Goal: Information Seeking & Learning: Check status

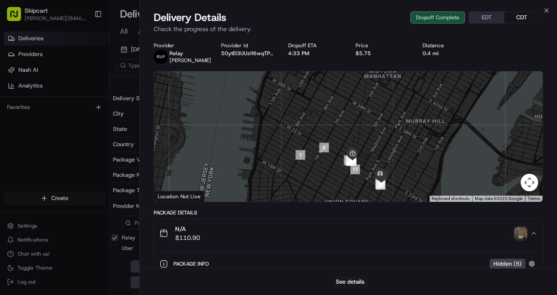
scroll to position [180, 0]
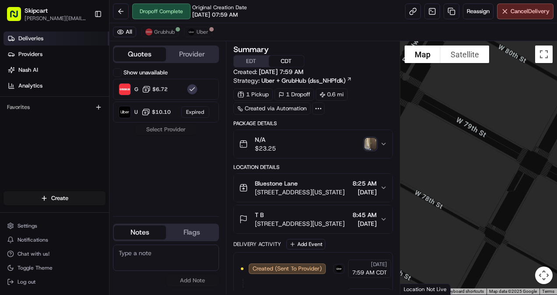
click at [49, 36] on link "Deliveries" at bounding box center [57, 39] width 106 height 14
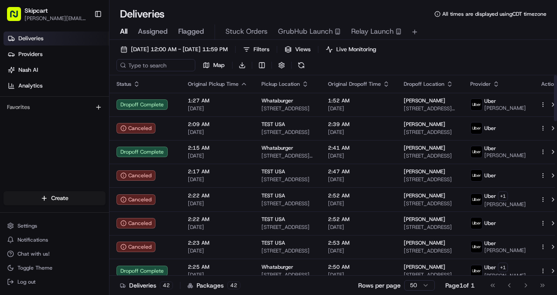
click at [240, 83] on icon "button" at bounding box center [243, 84] width 7 height 7
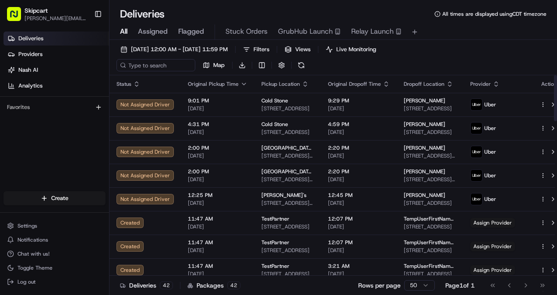
click at [240, 83] on icon "button" at bounding box center [243, 84] width 7 height 7
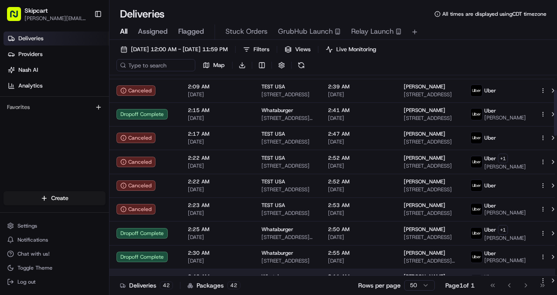
scroll to position [69, 0]
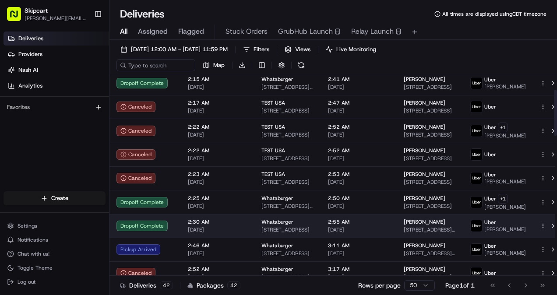
click at [225, 229] on span "08/22/2025" at bounding box center [218, 229] width 60 height 7
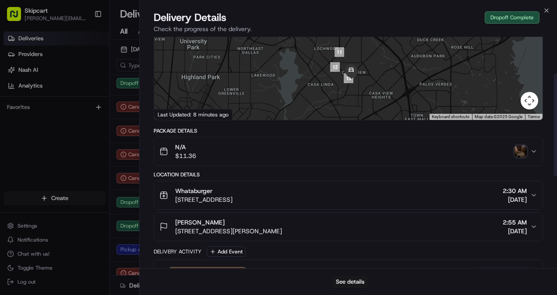
scroll to position [81, 0]
click at [545, 11] on icon "button" at bounding box center [546, 10] width 7 height 7
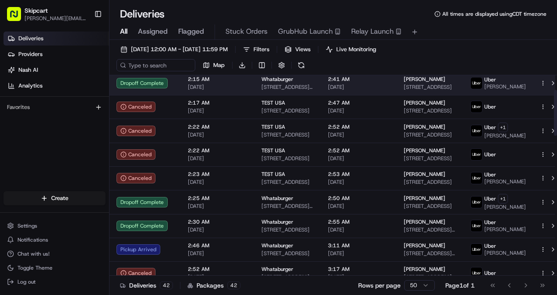
scroll to position [0, 0]
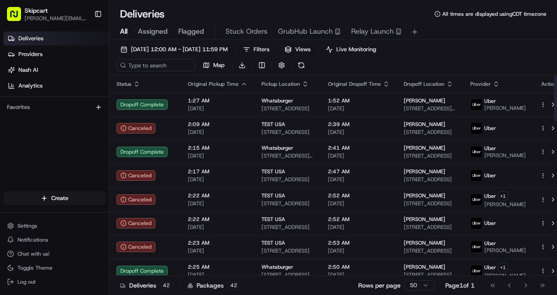
click at [352, 81] on span "Original Dropoff Time" at bounding box center [354, 84] width 53 height 7
click at [385, 82] on icon "button" at bounding box center [386, 84] width 7 height 7
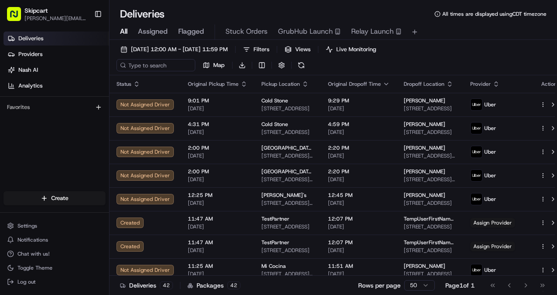
click at [384, 85] on icon "button" at bounding box center [386, 84] width 7 height 7
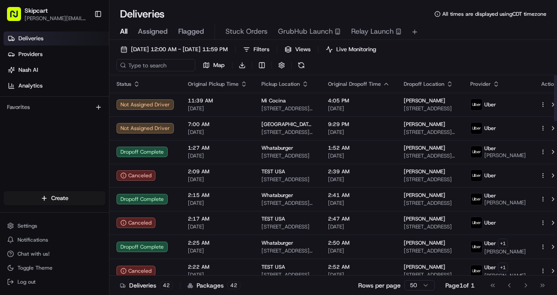
click at [240, 85] on icon "button" at bounding box center [243, 84] width 7 height 7
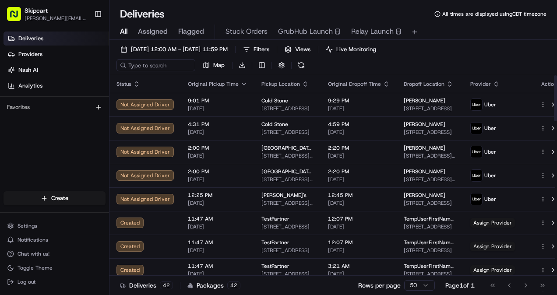
click at [240, 85] on icon "button" at bounding box center [243, 84] width 7 height 7
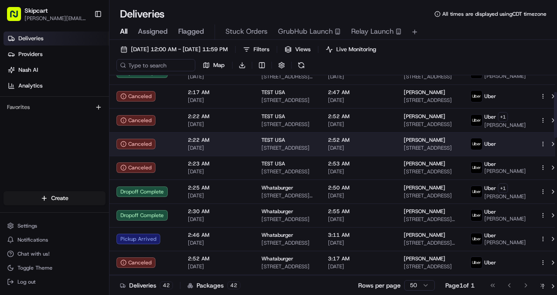
scroll to position [82, 0]
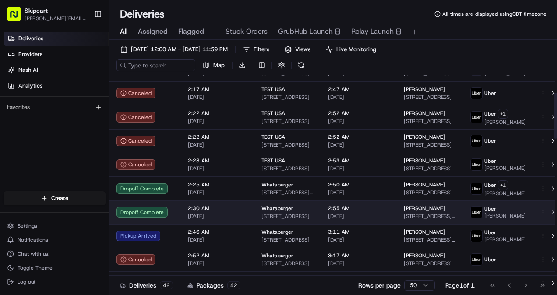
click at [176, 222] on td "Dropoff Complete" at bounding box center [144, 213] width 71 height 24
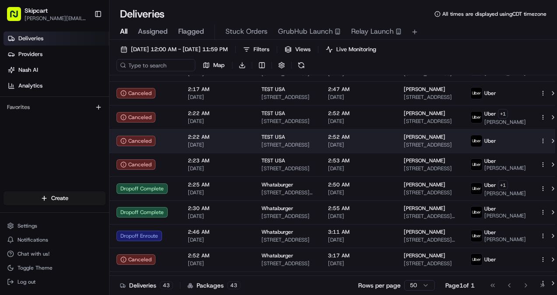
scroll to position [0, 0]
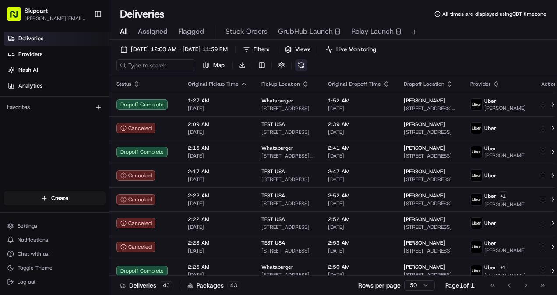
click at [301, 67] on button at bounding box center [301, 65] width 12 height 12
click at [380, 81] on div "Original Dropoff Time" at bounding box center [359, 84] width 62 height 7
click at [385, 82] on icon "button" at bounding box center [386, 84] width 7 height 7
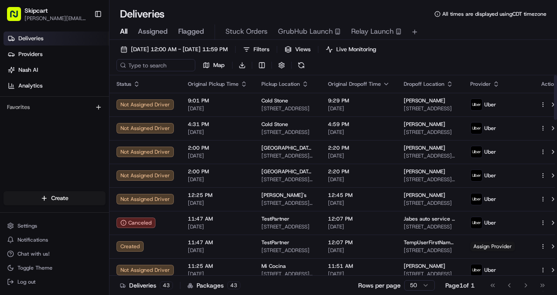
click at [385, 82] on icon "button" at bounding box center [386, 84] width 7 height 7
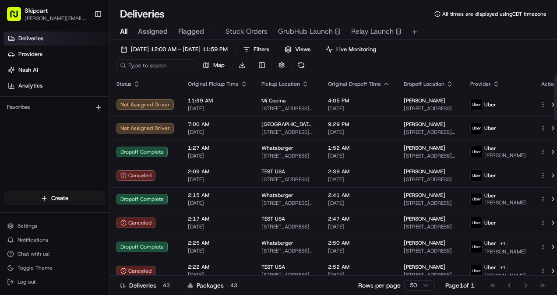
click at [240, 83] on icon "button" at bounding box center [243, 84] width 7 height 7
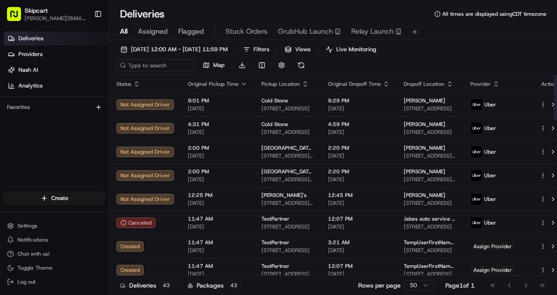
click at [242, 84] on icon "button" at bounding box center [244, 84] width 4 height 2
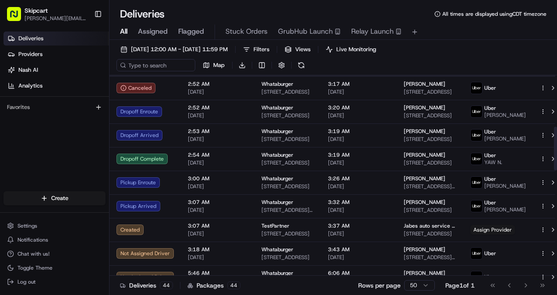
scroll to position [255, 0]
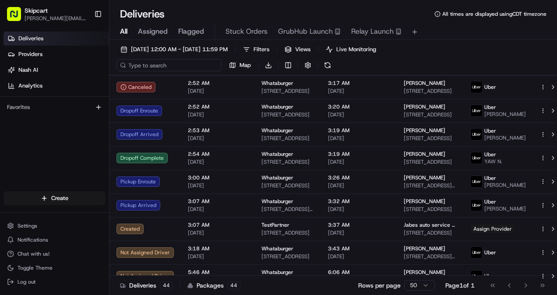
click at [159, 60] on input at bounding box center [168, 65] width 105 height 12
paste input "5048551"
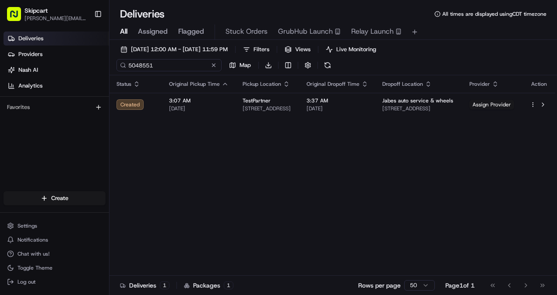
type input "5048551"
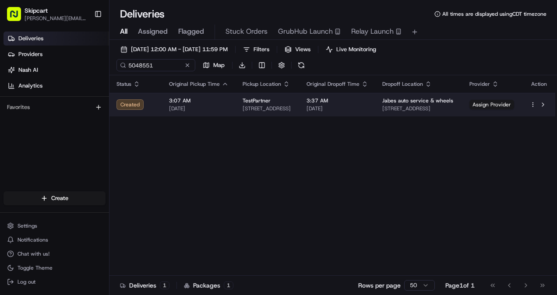
click at [266, 95] on td "TestPartner 911 Oak Tree Ave, South Plainfield, NJ 07080, USA" at bounding box center [268, 105] width 64 height 24
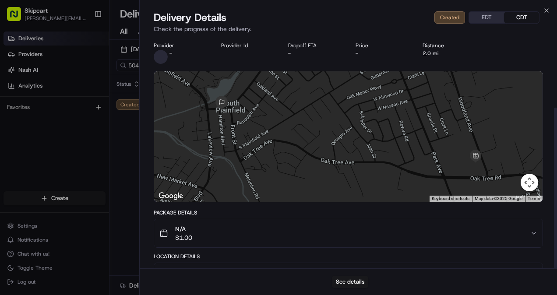
scroll to position [102, 0]
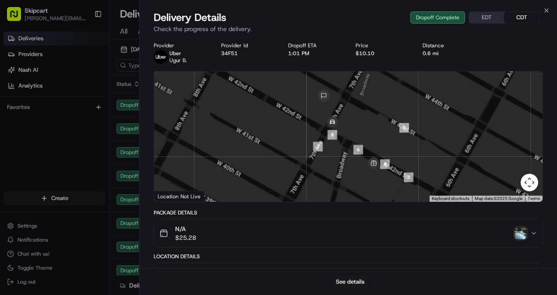
scroll to position [166, 0]
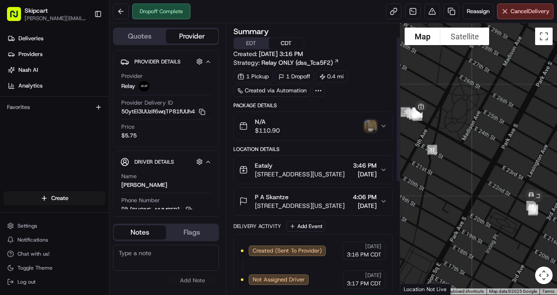
scroll to position [26, 0]
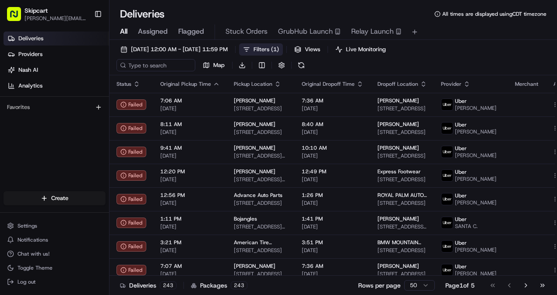
click at [279, 51] on span "Filters ( 1 )" at bounding box center [266, 50] width 25 height 8
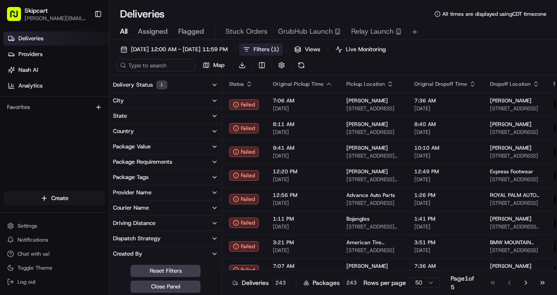
click at [228, 48] on span "05/01/2025 12:00 AM - 05/21/2025 11:59 PM" at bounding box center [179, 50] width 97 height 8
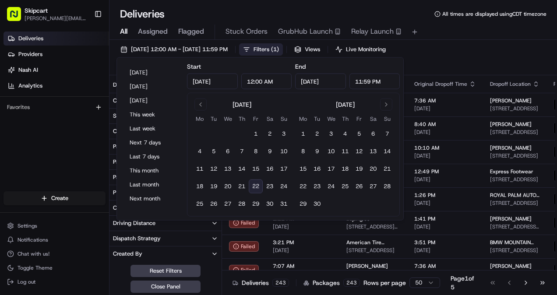
type input "May 1, 2025"
type input "12:00 AM"
type input "May 21, 2025"
type input "11:59 PM"
click at [148, 70] on button "Today" at bounding box center [152, 73] width 53 height 12
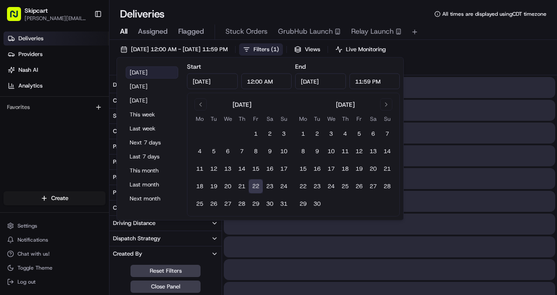
type input "Aug 22, 2025"
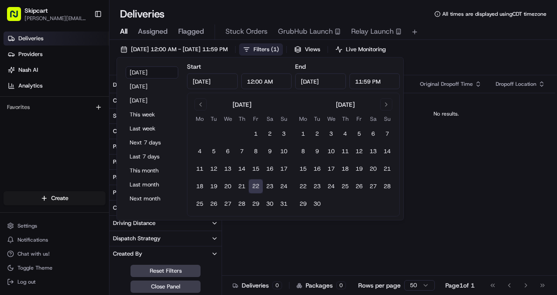
click at [461, 63] on div "08/22/2025 12:00 AM - 08/22/2025 11:59 PM Filters ( 1 ) Views Live Monitoring M…" at bounding box center [332, 59] width 447 height 32
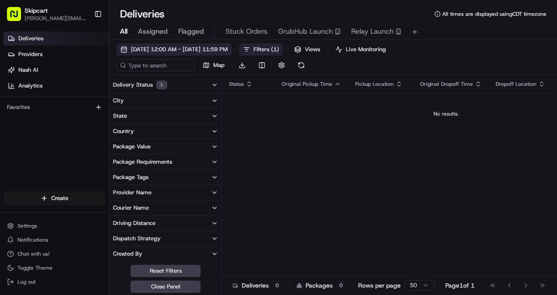
click at [180, 50] on span "08/22/2025 12:00 AM - 08/22/2025 11:59 PM" at bounding box center [179, 50] width 97 height 8
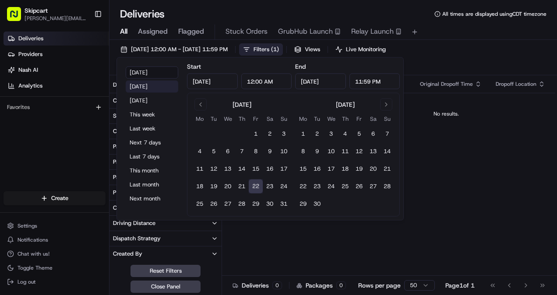
click at [151, 85] on button "Yesterday" at bounding box center [152, 87] width 53 height 12
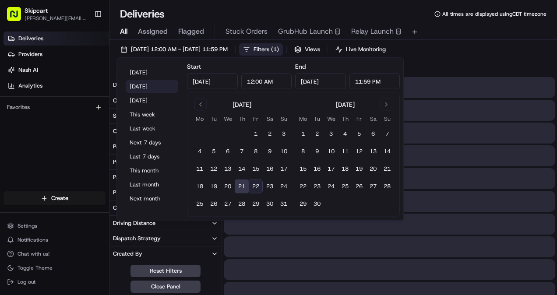
type input "Aug 21, 2025"
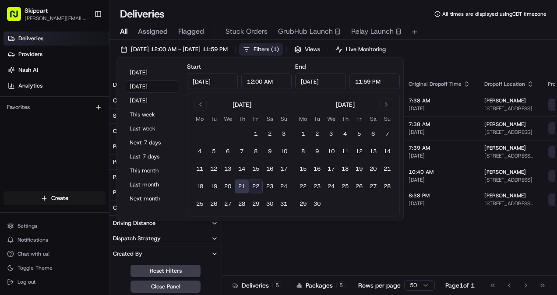
click at [279, 50] on span "Filters ( 1 )" at bounding box center [266, 50] width 25 height 8
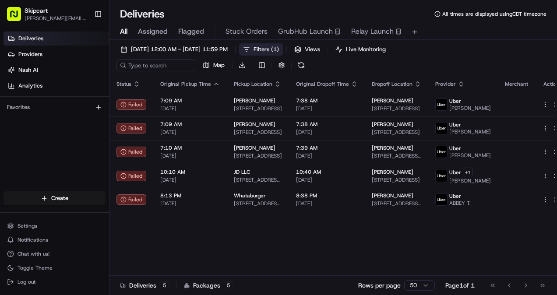
click at [279, 50] on span "Filters ( 1 )" at bounding box center [266, 50] width 25 height 8
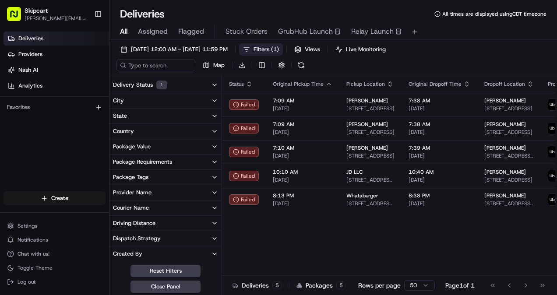
click at [155, 105] on button "City" at bounding box center [165, 100] width 112 height 15
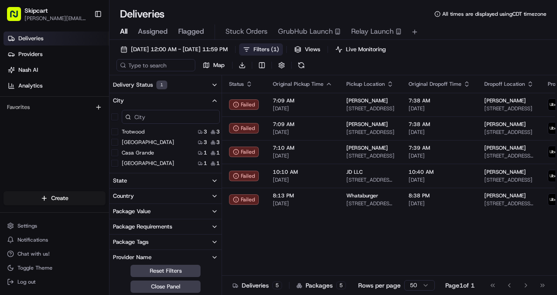
click at [147, 118] on input at bounding box center [171, 117] width 98 height 14
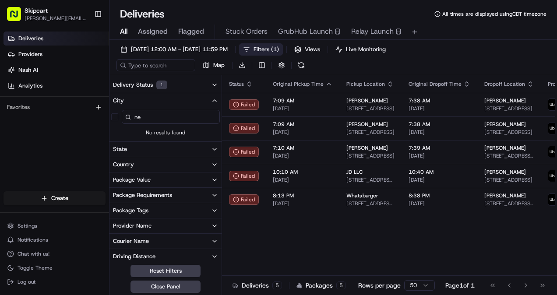
type input "n"
type input "New"
click at [128, 32] on div "All Assigned Flagged Stuck Orders GrubHub Launch Relay Launch" at bounding box center [332, 32] width 447 height 15
click at [117, 32] on div "All Assigned Flagged Stuck Orders GrubHub Launch Relay Launch" at bounding box center [332, 32] width 447 height 15
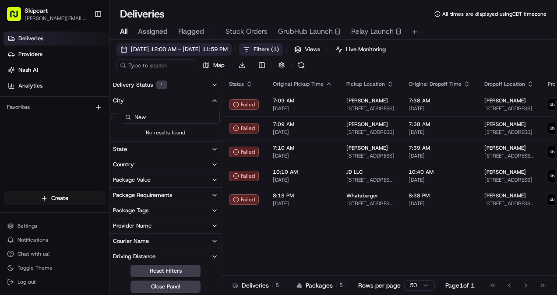
click at [196, 45] on button "08/21/2025 12:00 AM - 08/21/2025 11:59 PM" at bounding box center [173, 49] width 115 height 12
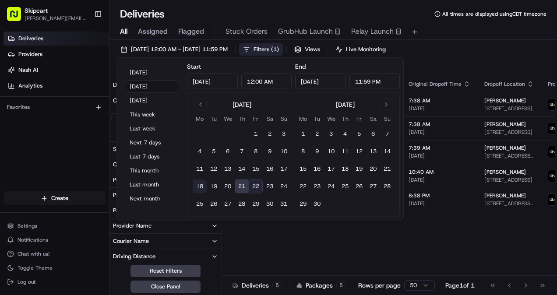
click at [203, 184] on button "18" at bounding box center [200, 187] width 14 height 14
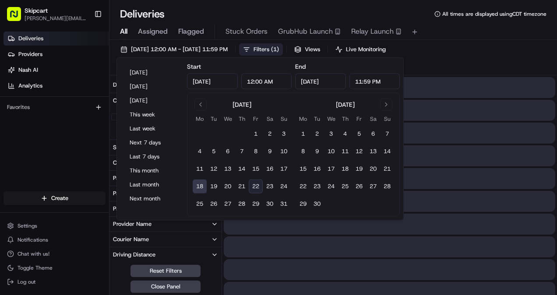
type input "Aug 18, 2025"
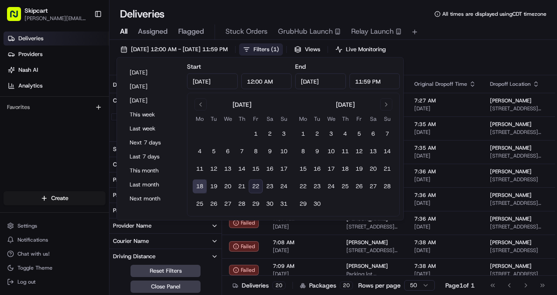
click at [254, 188] on button "22" at bounding box center [256, 187] width 14 height 14
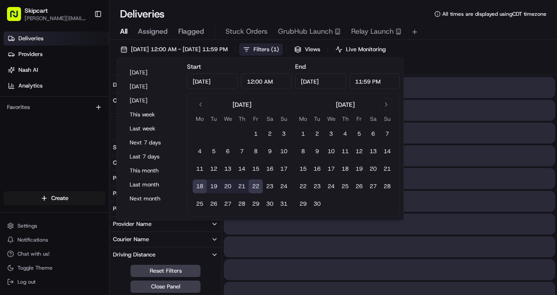
type input "Aug 22, 2025"
click at [470, 50] on div "08/18/2025 12:00 AM - 08/22/2025 11:59 PM Filters ( 1 ) Views Live Monitoring M…" at bounding box center [332, 59] width 447 height 32
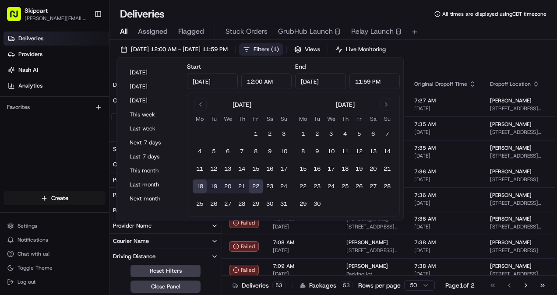
click at [126, 32] on span "All" at bounding box center [123, 31] width 7 height 11
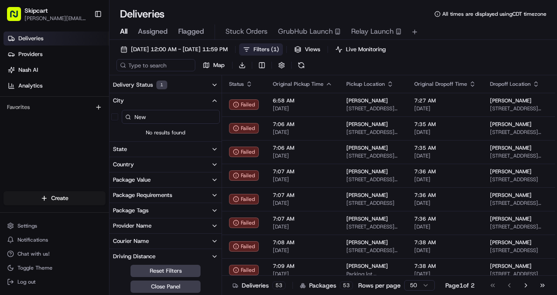
click at [172, 119] on input "New" at bounding box center [171, 117] width 98 height 14
type input "N"
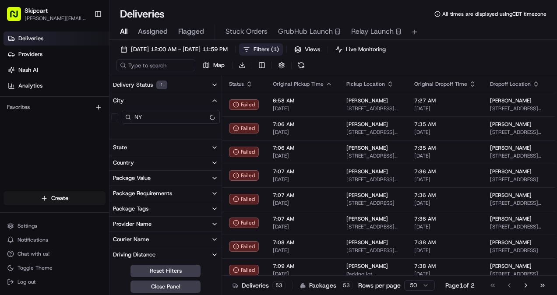
type input "N"
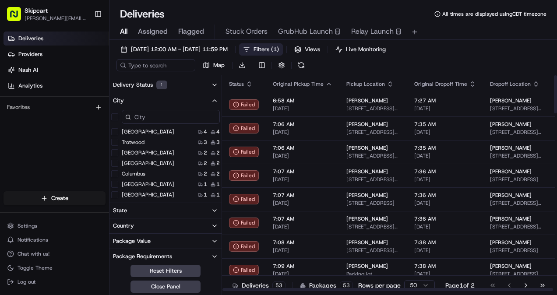
click at [461, 58] on div "08/18/2025 12:00 AM - 08/22/2025 11:59 PM Filters ( 1 ) Views Live Monitoring M…" at bounding box center [332, 59] width 447 height 32
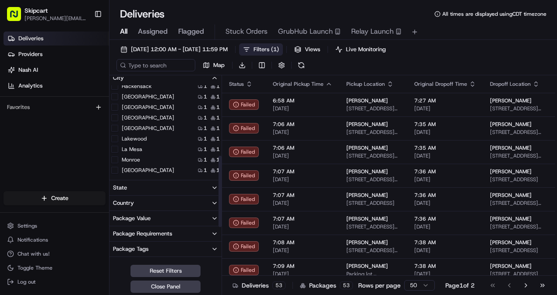
scroll to position [293, 0]
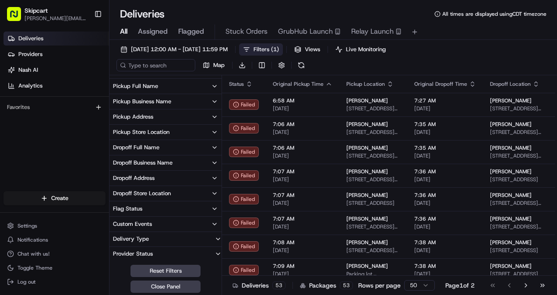
click at [279, 49] on span "Filters ( 1 )" at bounding box center [266, 50] width 25 height 8
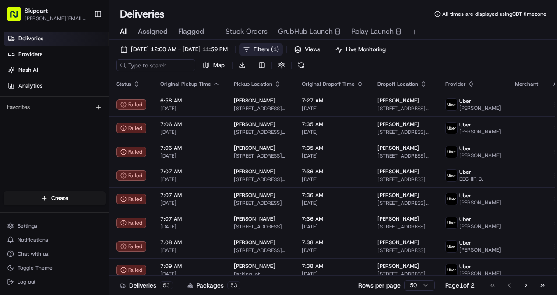
click at [279, 47] on span "Filters ( 1 )" at bounding box center [266, 50] width 25 height 8
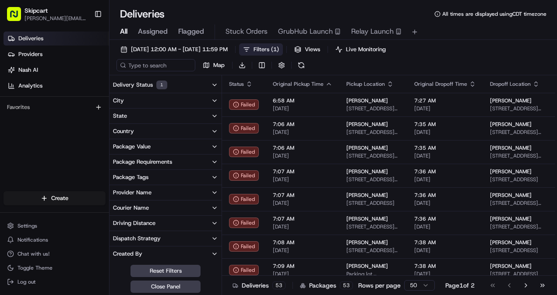
click at [174, 85] on button "Delivery Status 1" at bounding box center [165, 85] width 112 height 16
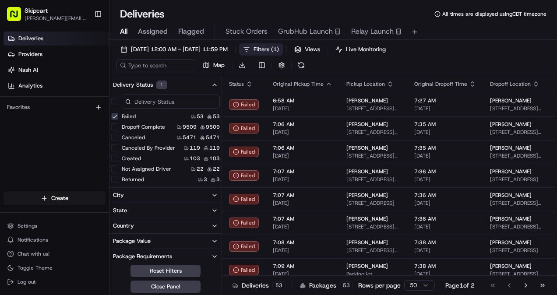
click at [115, 116] on button "Failed" at bounding box center [114, 116] width 7 height 7
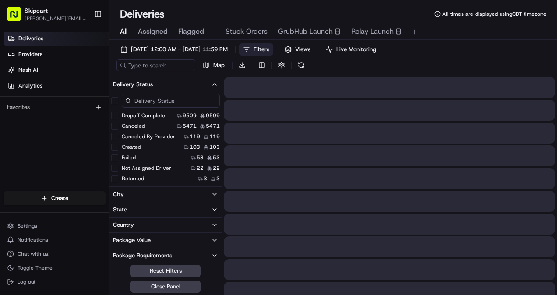
click at [166, 86] on button "Delivery Status" at bounding box center [165, 84] width 112 height 15
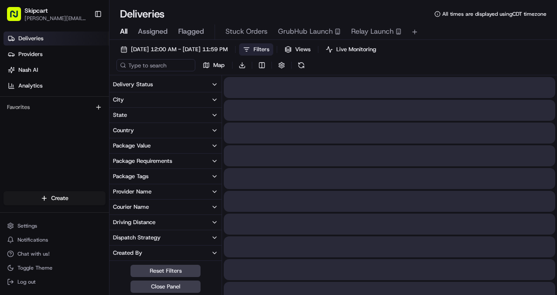
click at [153, 98] on button "City" at bounding box center [165, 99] width 112 height 15
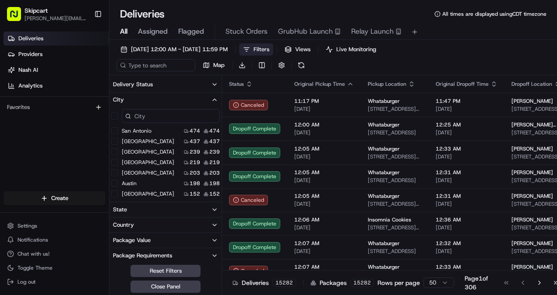
click at [159, 120] on input at bounding box center [171, 116] width 98 height 14
type input "new"
click at [116, 132] on York "New York" at bounding box center [114, 130] width 7 height 7
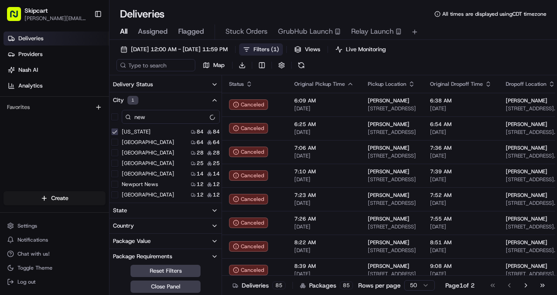
click at [484, 60] on div "08/18/2025 12:00 AM - 08/22/2025 11:59 PM Filters ( 1 ) Views Live Monitoring M…" at bounding box center [332, 59] width 447 height 32
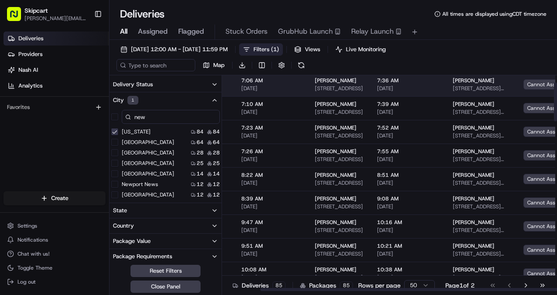
scroll to position [39, 53]
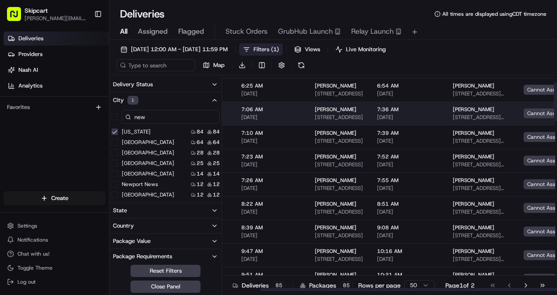
click at [295, 104] on td "7:06 AM 08/18/2025" at bounding box center [271, 114] width 74 height 24
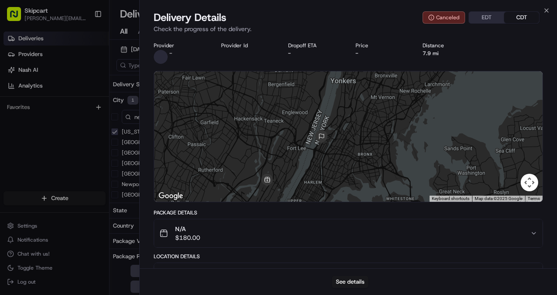
click at [361, 30] on p "Check the progress of the delivery." at bounding box center [348, 29] width 389 height 9
click at [363, 280] on button "See details" at bounding box center [350, 282] width 36 height 12
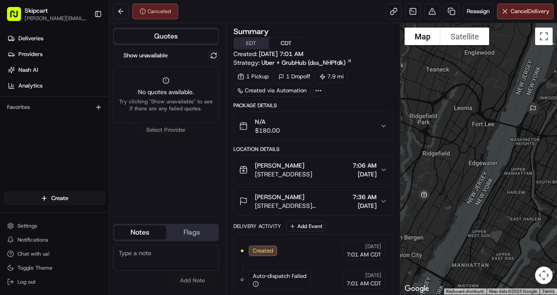
click at [116, 56] on button "Show unavailable" at bounding box center [117, 55] width 9 height 9
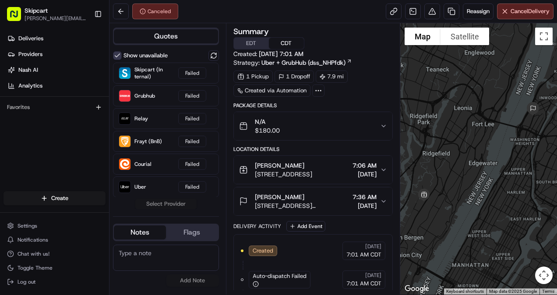
scroll to position [32, 0]
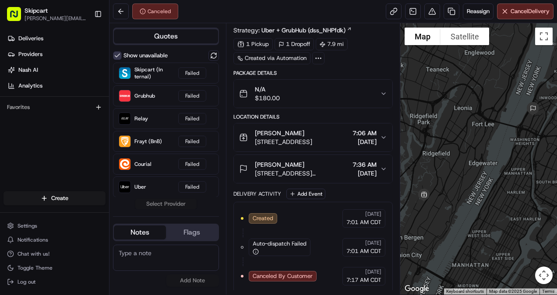
click at [339, 141] on div "Lowe's 7801 Tonnelle Ave, North Bergen, NJ 07047, USA 7:06 AM 08/18/2025" at bounding box center [309, 138] width 141 height 18
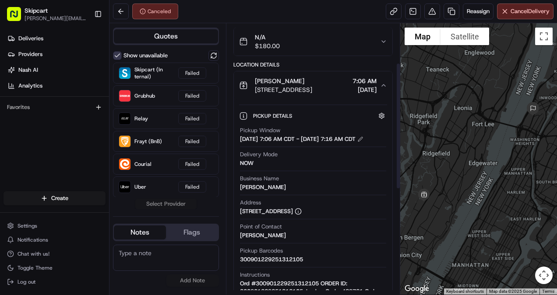
scroll to position [85, 0]
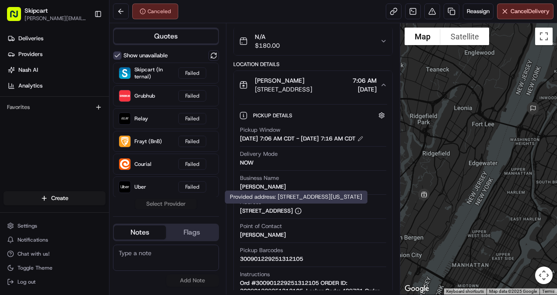
click at [240, 215] on div "[STREET_ADDRESS]" at bounding box center [271, 211] width 62 height 8
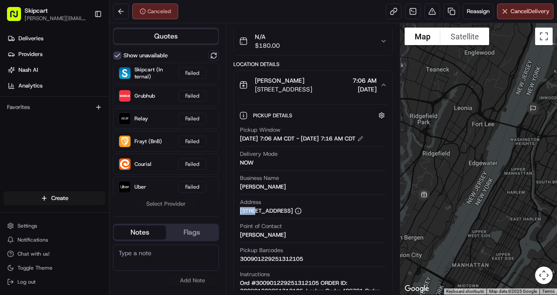
click at [240, 215] on div "[STREET_ADDRESS]" at bounding box center [271, 211] width 62 height 8
drag, startPoint x: 240, startPoint y: 217, endPoint x: 244, endPoint y: 217, distance: 4.8
click at [244, 215] on div "[STREET_ADDRESS]" at bounding box center [271, 211] width 62 height 8
click at [251, 215] on div "[STREET_ADDRESS]" at bounding box center [271, 211] width 62 height 8
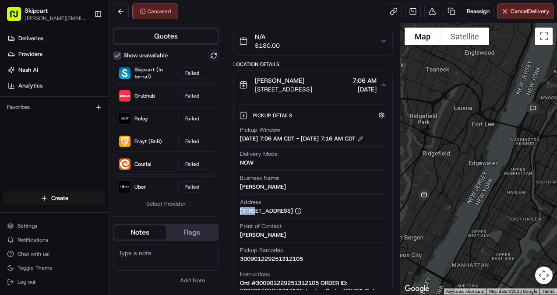
click at [251, 215] on div "[STREET_ADDRESS]" at bounding box center [271, 211] width 62 height 8
copy div "[STREET_ADDRESS]"
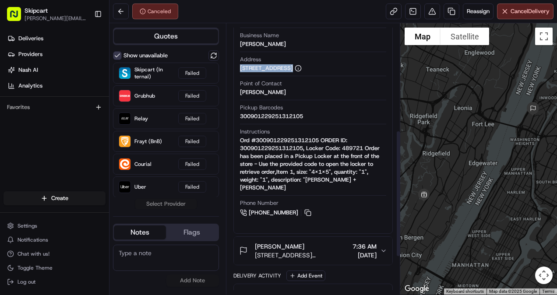
scroll to position [309, 0]
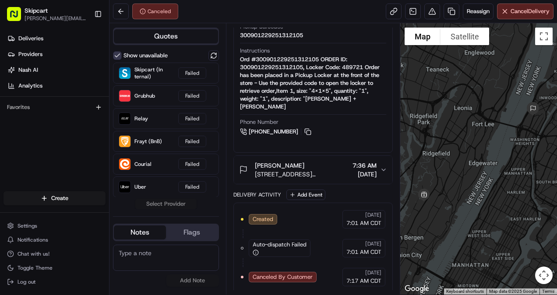
click at [304, 167] on span "KELLY HALL-TOMPKINS" at bounding box center [279, 165] width 49 height 9
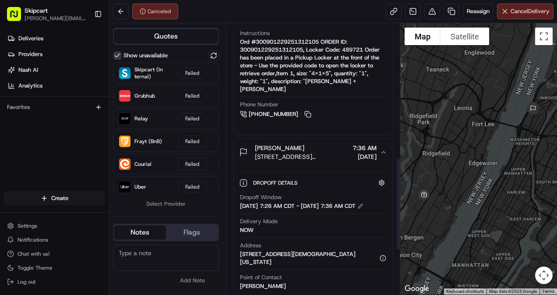
scroll to position [391, 0]
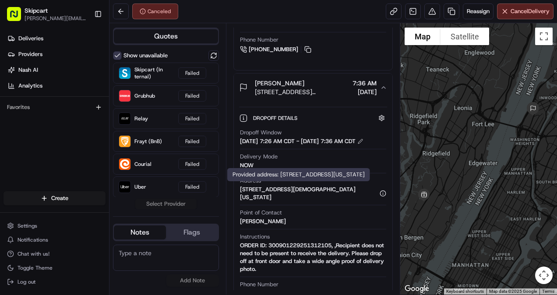
click at [244, 195] on div "711 W 190th St 4g 4g, New York, NY 10040, USA" at bounding box center [313, 194] width 147 height 16
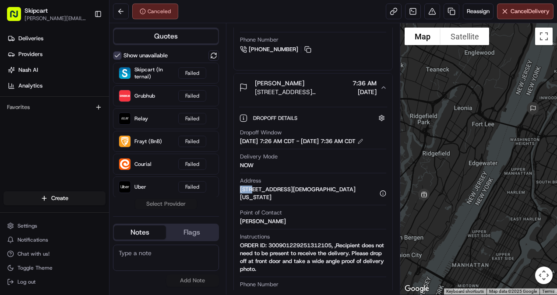
click at [244, 195] on div "711 W 190th St 4g 4g, New York, NY 10040, USA" at bounding box center [313, 194] width 147 height 16
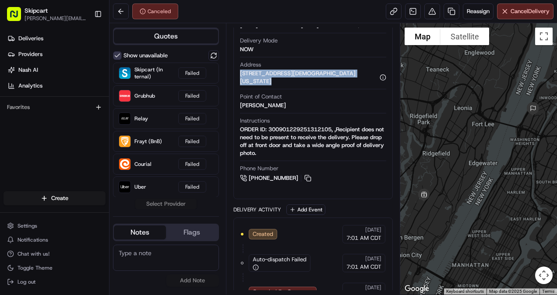
scroll to position [521, 0]
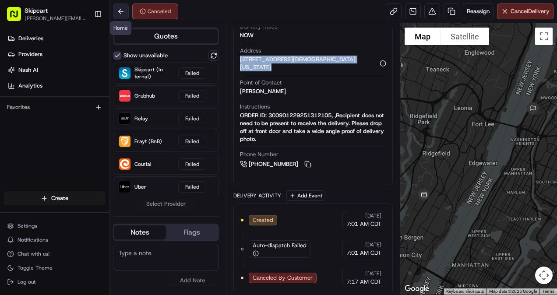
click at [119, 13] on button at bounding box center [121, 12] width 16 height 16
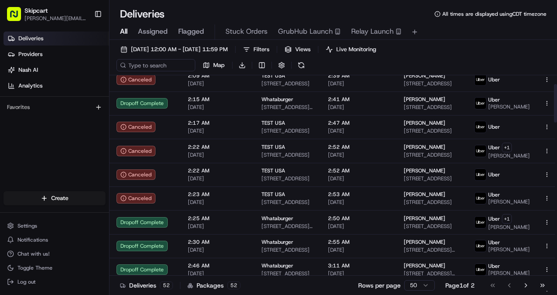
scroll to position [48, 0]
click at [179, 46] on span "08/22/2025 12:00 AM - 08/22/2025 11:59 PM" at bounding box center [179, 50] width 97 height 8
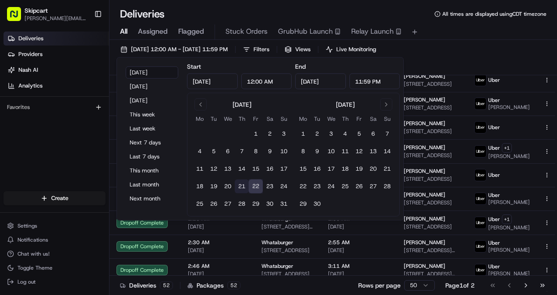
click at [246, 184] on button "21" at bounding box center [242, 187] width 14 height 14
type input "Aug 21, 2025"
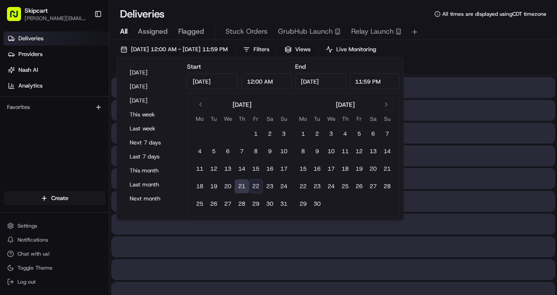
click at [246, 184] on button "21" at bounding box center [242, 187] width 14 height 14
click at [497, 72] on div "08/21/2025 12:00 AM - 08/21/2025 11:59 PM Filters Views Live Monitoring Map Dow…" at bounding box center [332, 59] width 447 height 32
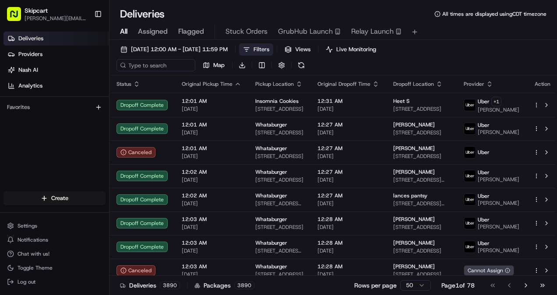
click at [269, 49] on span "Filters" at bounding box center [262, 50] width 16 height 8
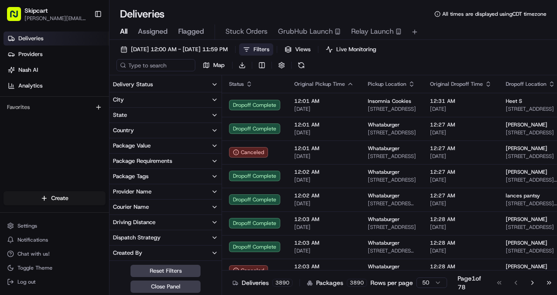
click at [173, 102] on button "City" at bounding box center [165, 99] width 112 height 15
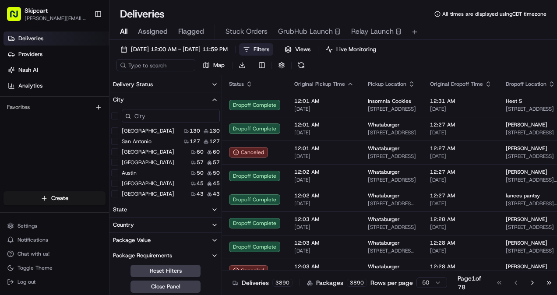
click at [158, 121] on input at bounding box center [171, 116] width 98 height 14
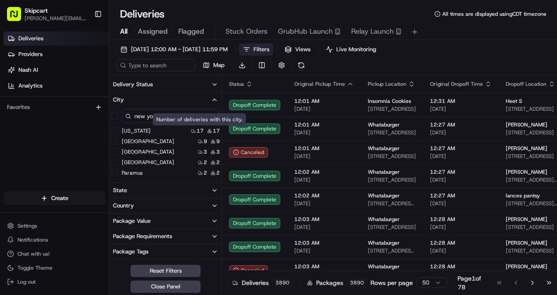
type input "new yo"
click at [180, 133] on div "New York 17 17" at bounding box center [165, 131] width 112 height 9
click at [114, 130] on York "New York" at bounding box center [114, 130] width 7 height 7
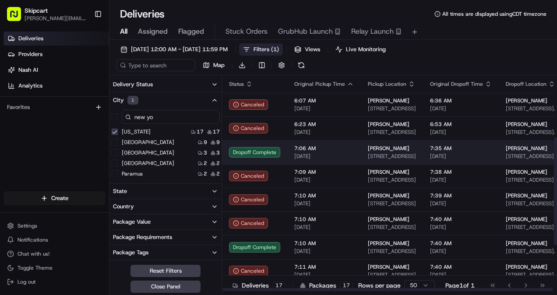
scroll to position [132, 0]
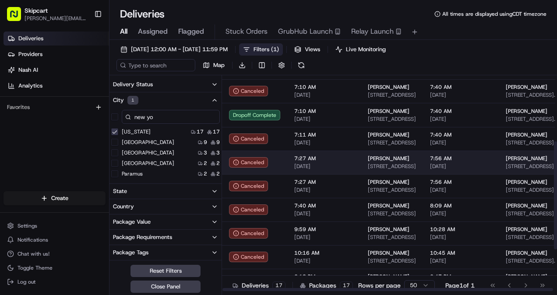
click at [341, 170] on span "[DATE]" at bounding box center [324, 166] width 60 height 7
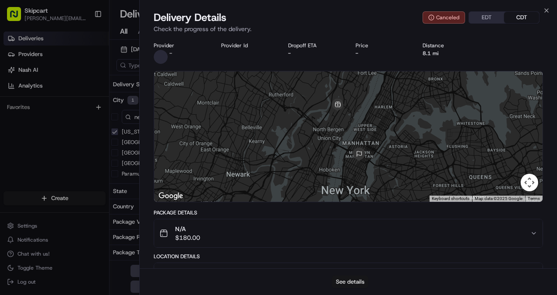
click at [354, 282] on button "See details" at bounding box center [350, 282] width 36 height 12
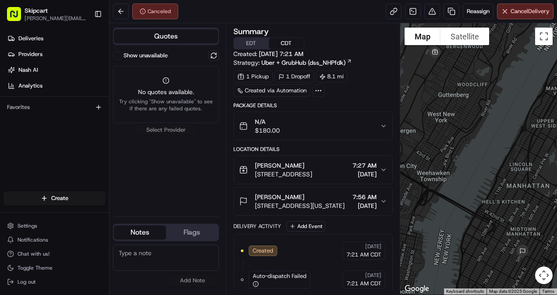
click at [342, 209] on button "[PERSON_NAME] [STREET_ADDRESS][US_STATE] 7:56 AM [DATE]" at bounding box center [313, 201] width 159 height 28
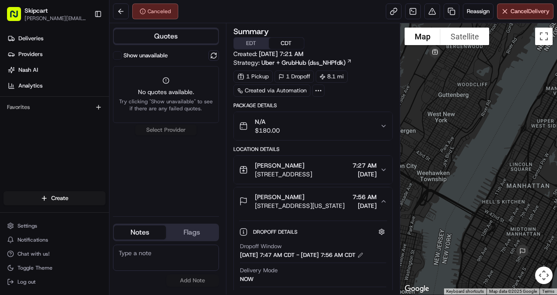
click at [312, 170] on span "[STREET_ADDRESS]" at bounding box center [283, 174] width 57 height 9
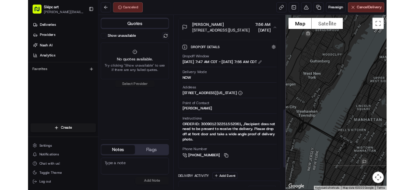
scroll to position [429, 0]
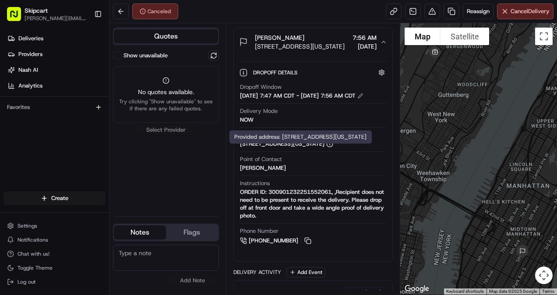
click at [333, 148] on icon at bounding box center [329, 144] width 7 height 7
click at [286, 138] on div "Provided address: [STREET_ADDRESS][US_STATE] Provided address: [STREET_ADDRESS]…" at bounding box center [300, 136] width 143 height 13
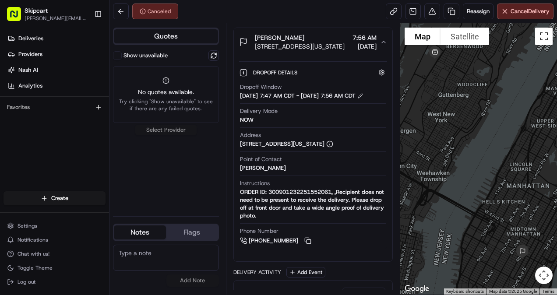
copy div "Provided address: [STREET_ADDRESS][US_STATE]"
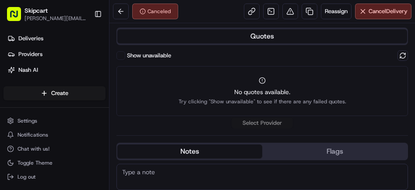
scroll to position [0, 0]
